Goal: Task Accomplishment & Management: Use online tool/utility

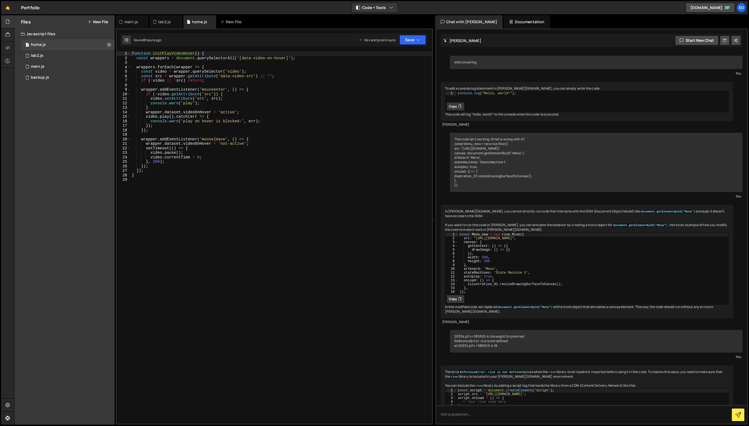
scroll to position [15280, 0]
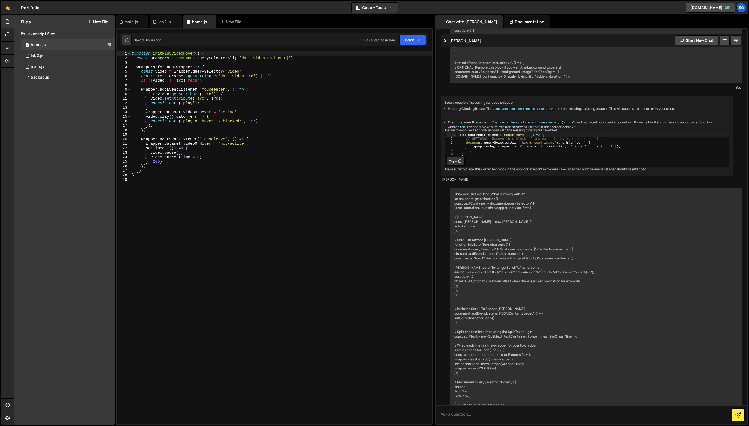
click at [301, 171] on div "function initPlayVideoHover ( ) { const wrappers = document . querySelectorAll …" at bounding box center [281, 241] width 301 height 381
click at [163, 56] on div "function initPlayVideoHover ( ) { const wrappers = document . querySelectorAll …" at bounding box center [281, 241] width 301 height 381
click at [242, 168] on div "function initPlayVideoHover ( ) { const wrappers = document . querySelectorAll …" at bounding box center [281, 241] width 301 height 381
click at [239, 175] on div "function initPlayVideoHover ( ) { const wrappers = document . querySelectorAll …" at bounding box center [281, 241] width 301 height 381
type textarea "}"
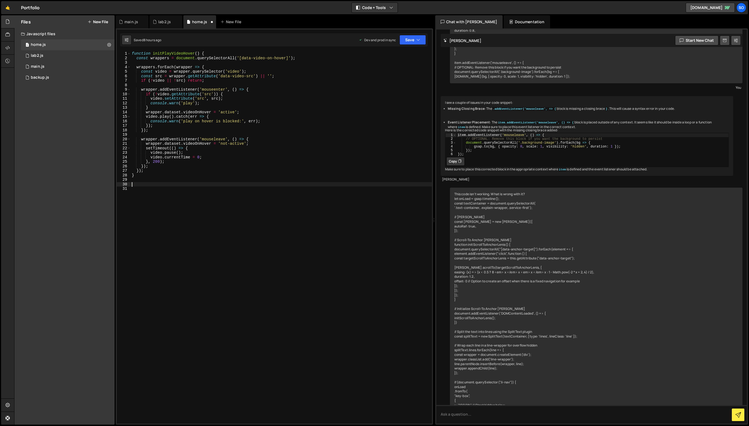
paste textarea "});"
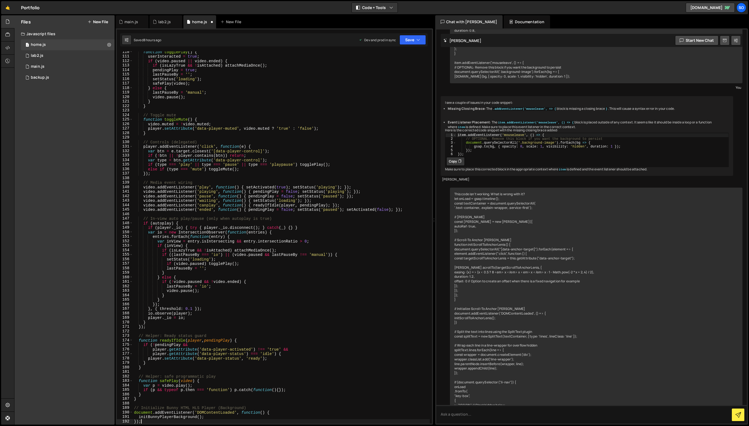
scroll to position [493, 0]
type textarea "});"
click at [418, 35] on div "Saved 8 hours ago Dev and prod in sync Upgrade to Edit Save Save to Staging S S…" at bounding box center [274, 39] width 308 height 13
click at [417, 39] on icon "button" at bounding box center [418, 39] width 4 height 5
click at [409, 60] on div "Saved 8 hours ago" at bounding box center [394, 59] width 57 height 7
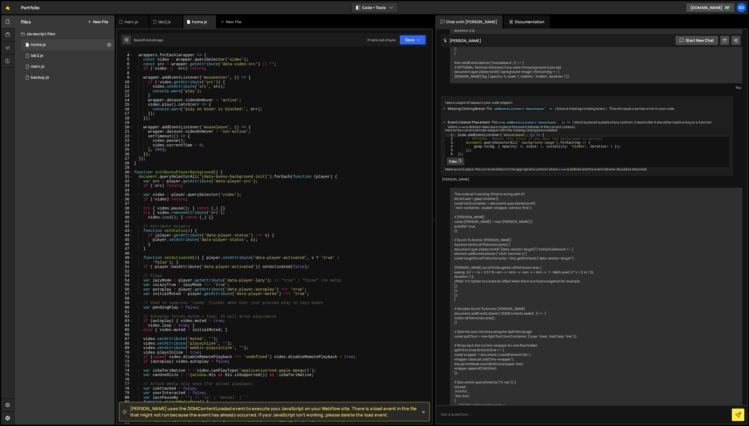
scroll to position [0, 0]
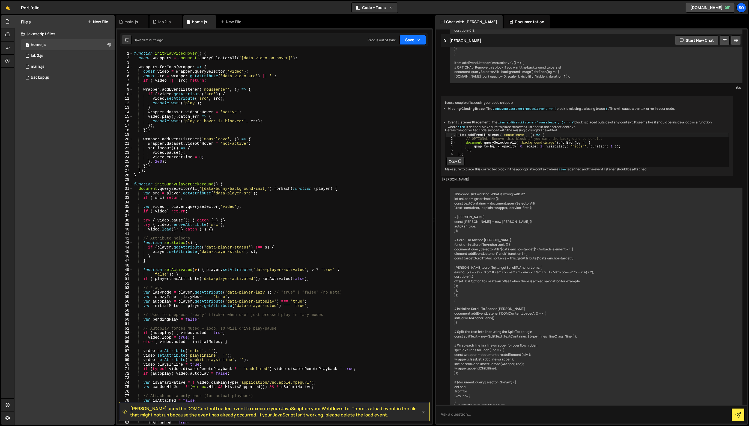
click at [407, 37] on button "Save" at bounding box center [413, 40] width 26 height 10
click at [412, 76] on icon at bounding box center [414, 73] width 4 height 5
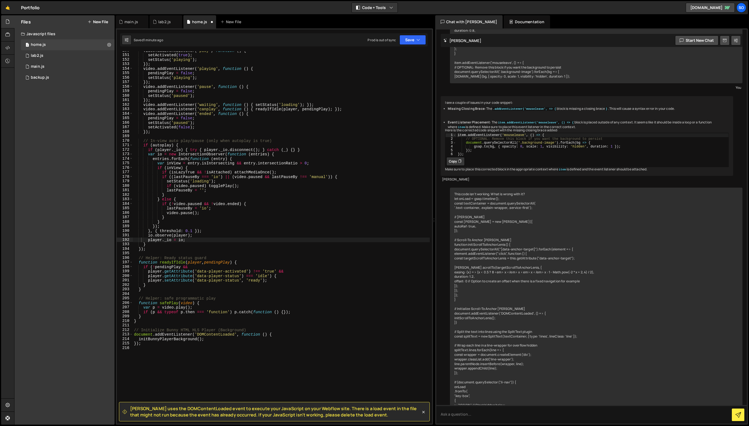
scroll to position [674, 0]
click at [414, 42] on button "Save" at bounding box center [409, 40] width 33 height 10
click at [403, 57] on div "Saved just now" at bounding box center [394, 59] width 57 height 7
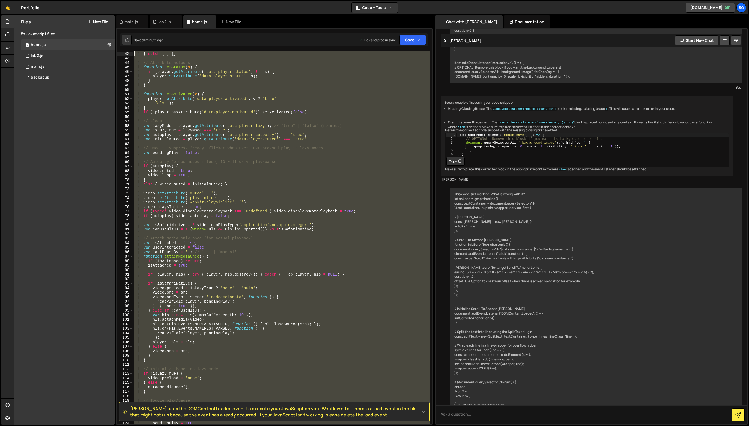
scroll to position [0, 0]
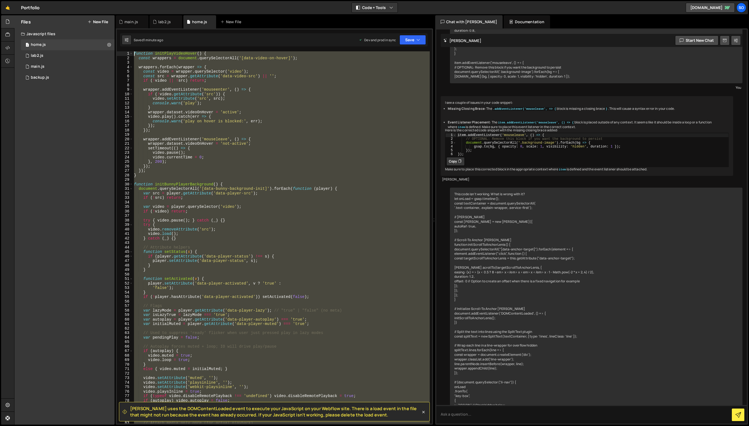
drag, startPoint x: 198, startPoint y: 353, endPoint x: -9, endPoint y: -11, distance: 418.9
click at [0, 0] on html "Projects [GEOGRAPHIC_DATA] Blog so Projects Your Teams Invite team member Accou…" at bounding box center [374, 213] width 749 height 426
type textarea "function initPlayVideoHover() { const wrappers = document.querySelectorAll('[da…"
click at [414, 56] on button "Debug" at bounding box center [415, 57] width 23 height 8
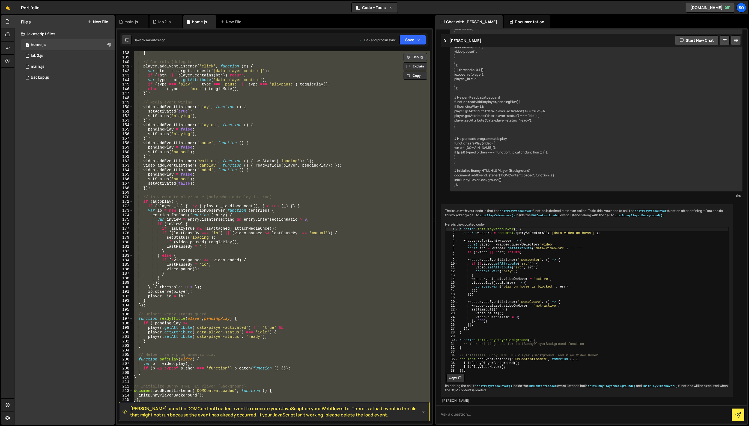
scroll to position [784, 0]
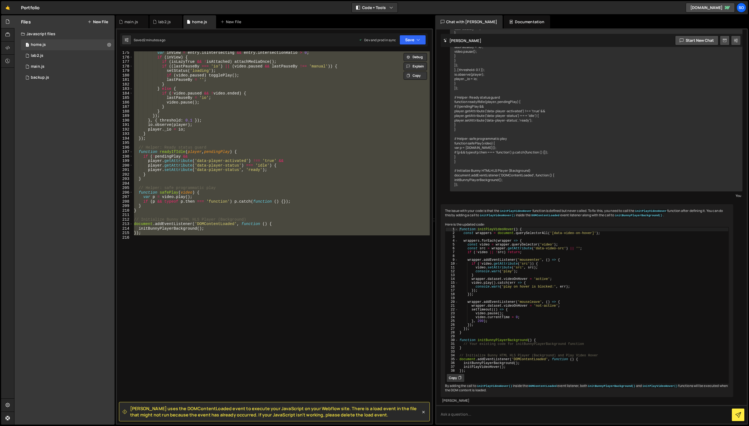
click at [243, 276] on div "var inView = entry . isIntersecting && entry . intersectionRatio > 0 ; if ( inV…" at bounding box center [281, 237] width 297 height 372
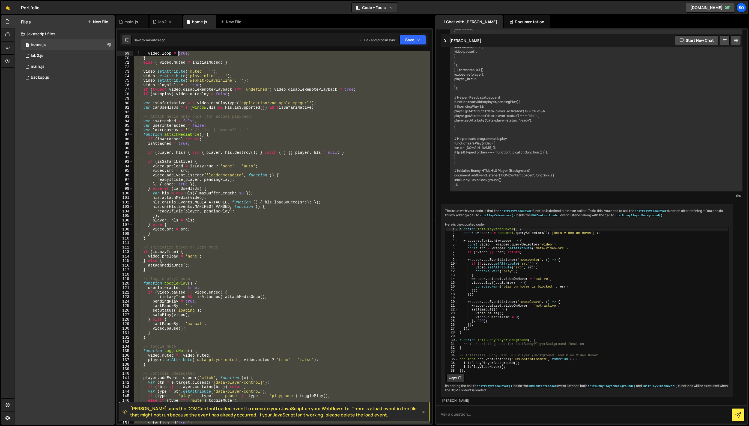
scroll to position [0, 0]
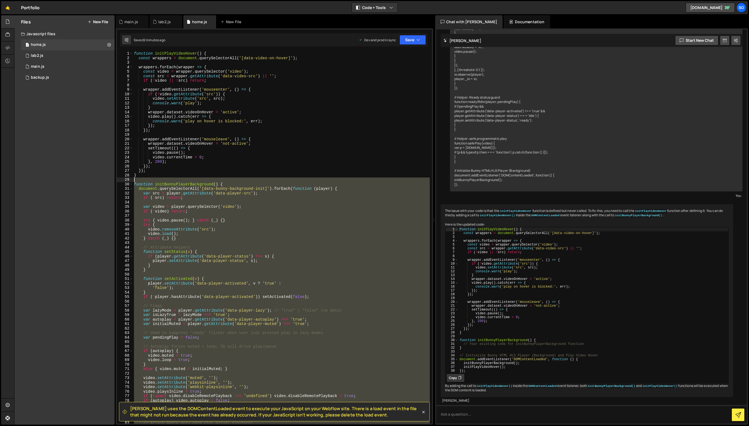
drag, startPoint x: 168, startPoint y: 240, endPoint x: 114, endPoint y: 180, distance: 80.6
click at [114, 180] on div "Files New File Javascript files 1 home.js 0 1 lab2.js 0 1 main.js 0 0 backup.js" at bounding box center [381, 219] width 735 height 409
type textarea "function initBunnyPlayerBackground() {"
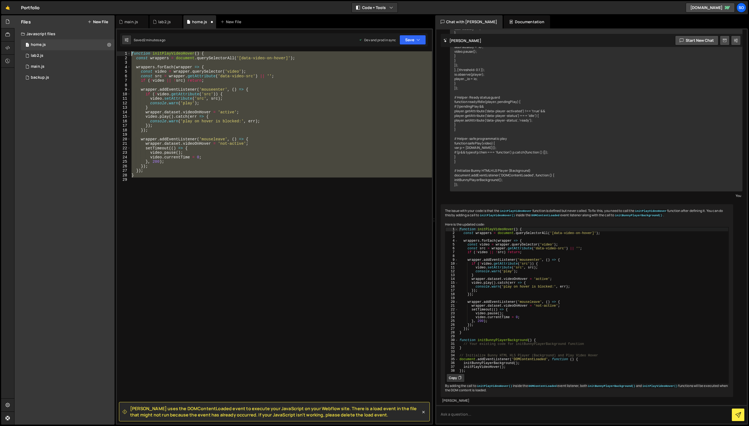
drag, startPoint x: 193, startPoint y: 193, endPoint x: 106, endPoint y: 28, distance: 186.0
click at [106, 28] on div "Files New File Javascript files 1 home.js 0 1 lab2.js 0 1 main.js 0 0 backup.js" at bounding box center [381, 219] width 735 height 409
type textarea "function initPlayVideoHover() { const wrappers = document.querySelectorAll('[da…"
click at [415, 53] on button "Debug" at bounding box center [415, 57] width 23 height 8
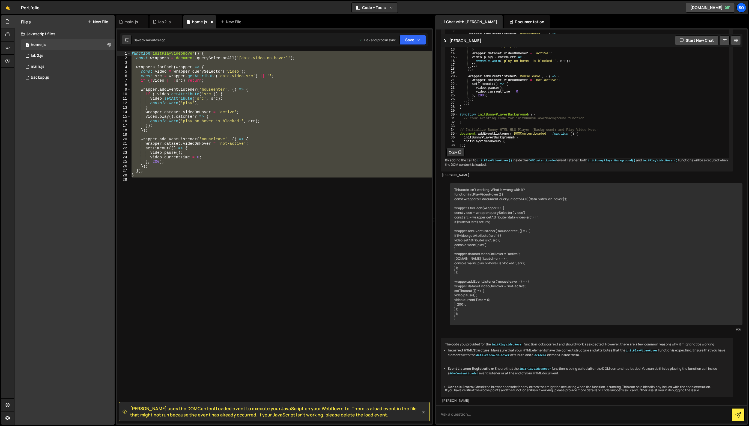
scroll to position [20056, 0]
